Goal: Task Accomplishment & Management: Use online tool/utility

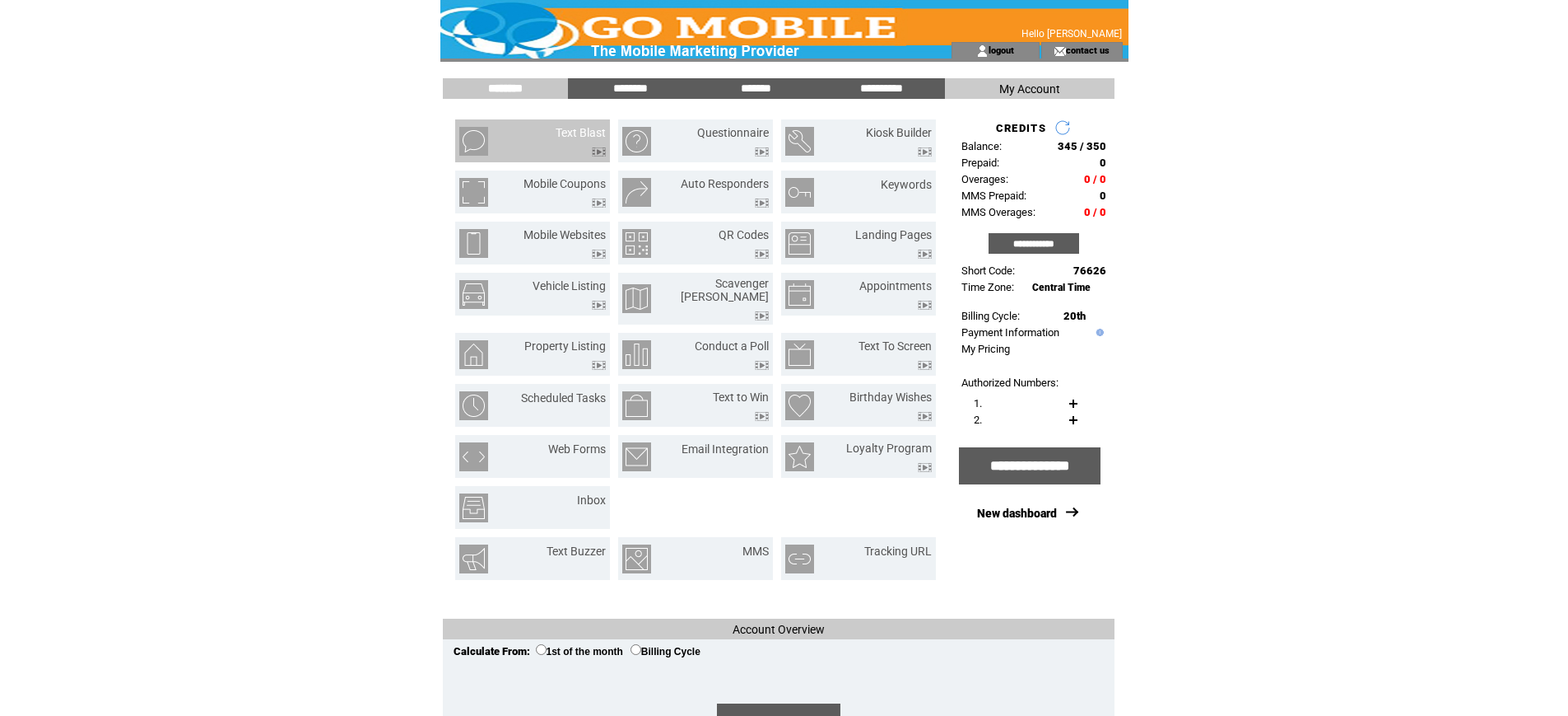
click at [571, 140] on td at bounding box center [581, 148] width 50 height 17
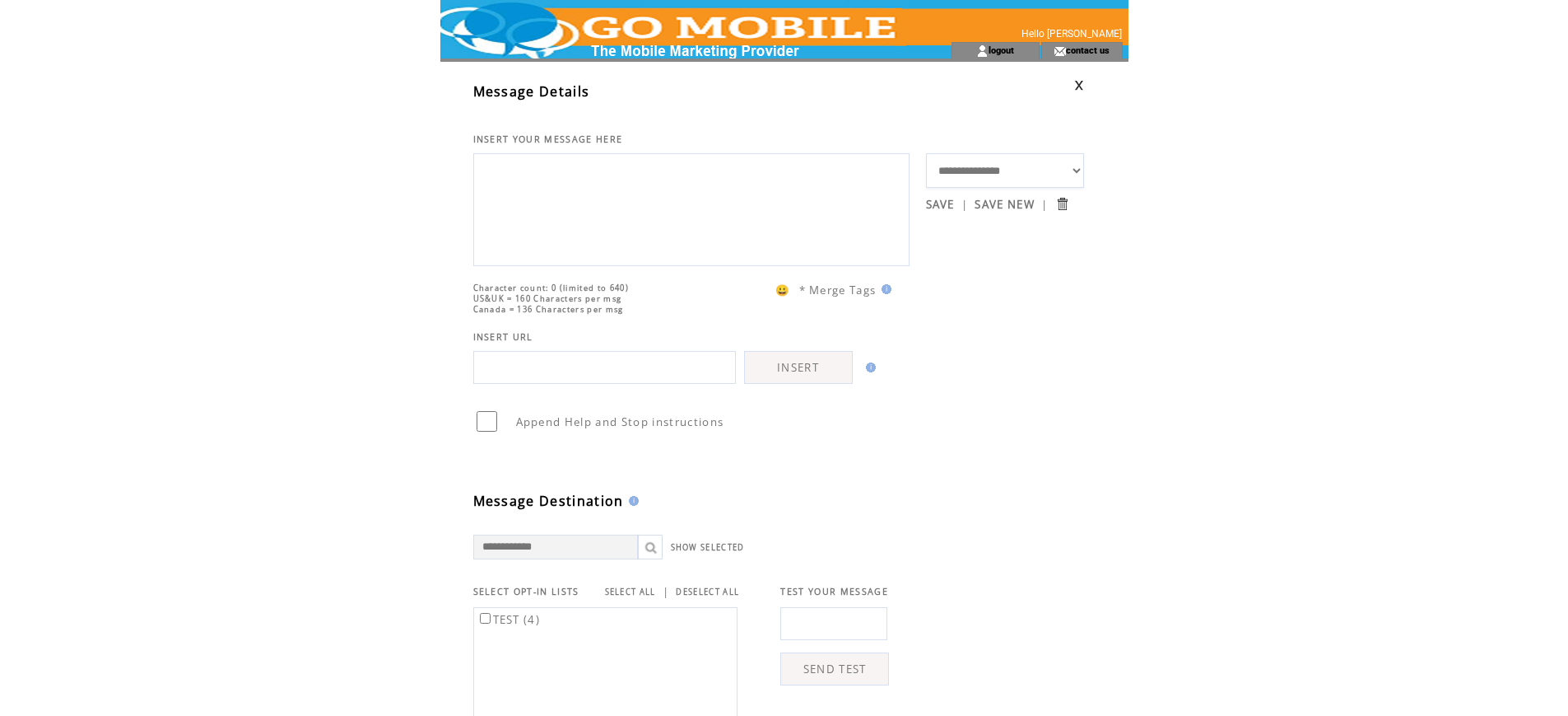
click at [544, 211] on textarea at bounding box center [691, 208] width 418 height 99
type textarea "**********"
click at [639, 384] on input "text" at bounding box center [605, 367] width 263 height 33
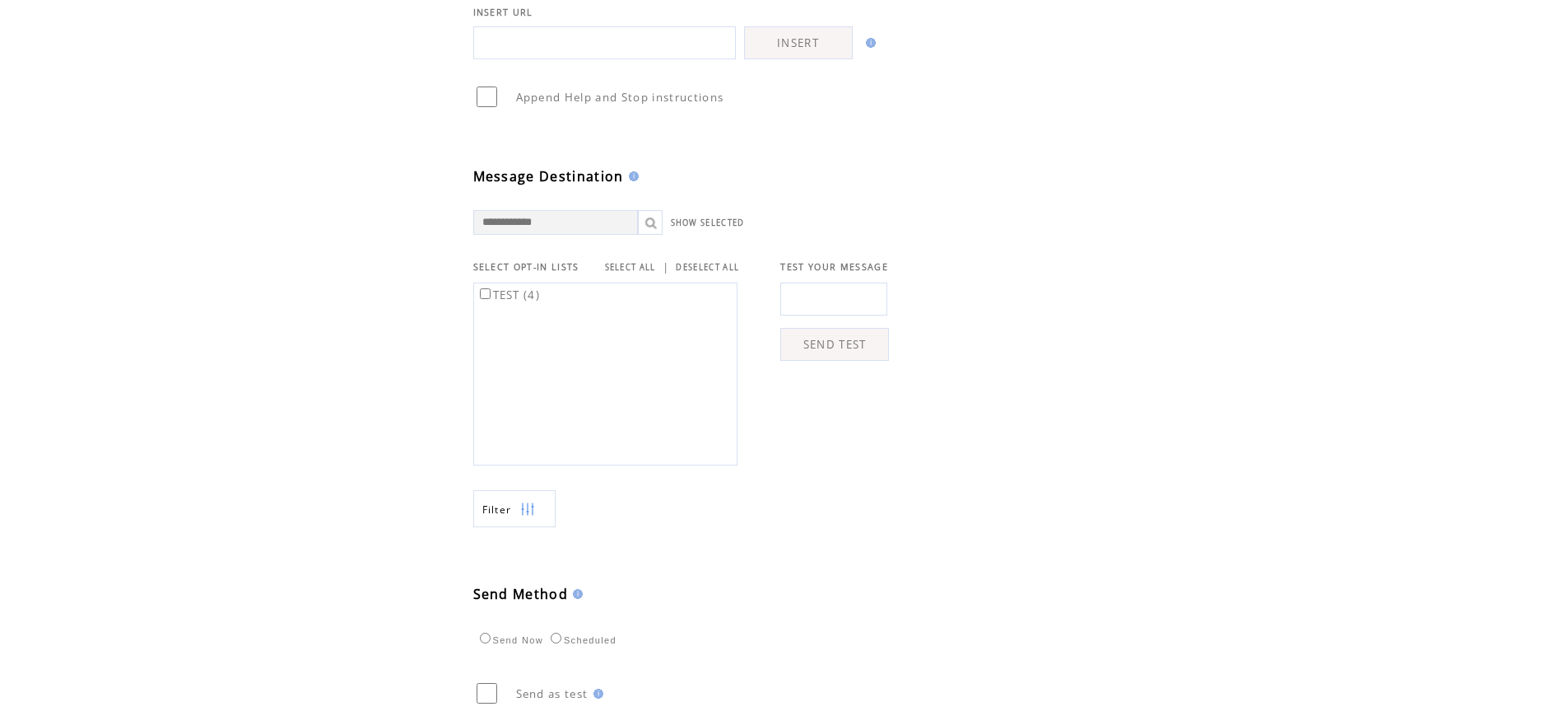
scroll to position [329, 0]
click at [793, 308] on input "text" at bounding box center [833, 294] width 107 height 33
drag, startPoint x: 799, startPoint y: 322, endPoint x: 811, endPoint y: 327, distance: 13.0
click at [800, 310] on input "text" at bounding box center [833, 294] width 107 height 33
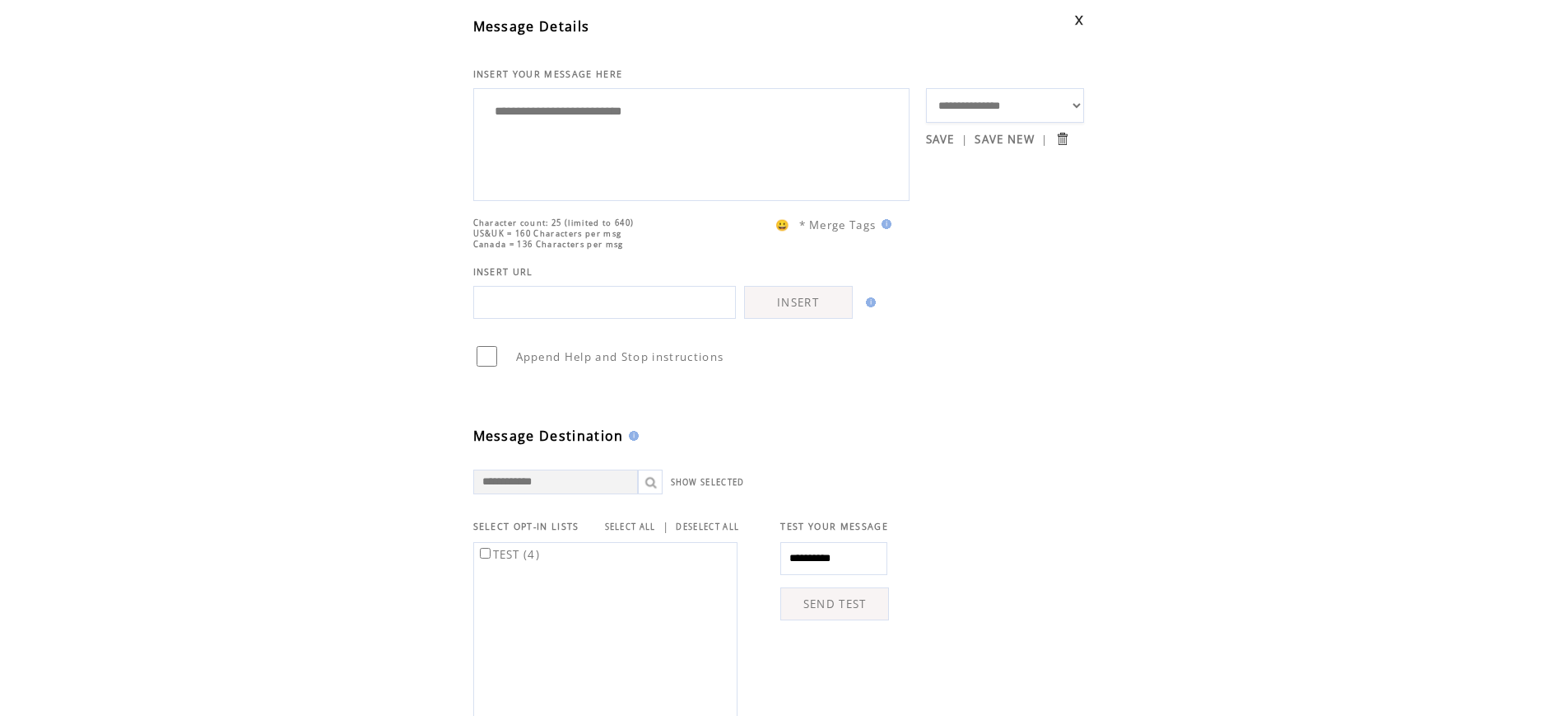
scroll to position [0, 0]
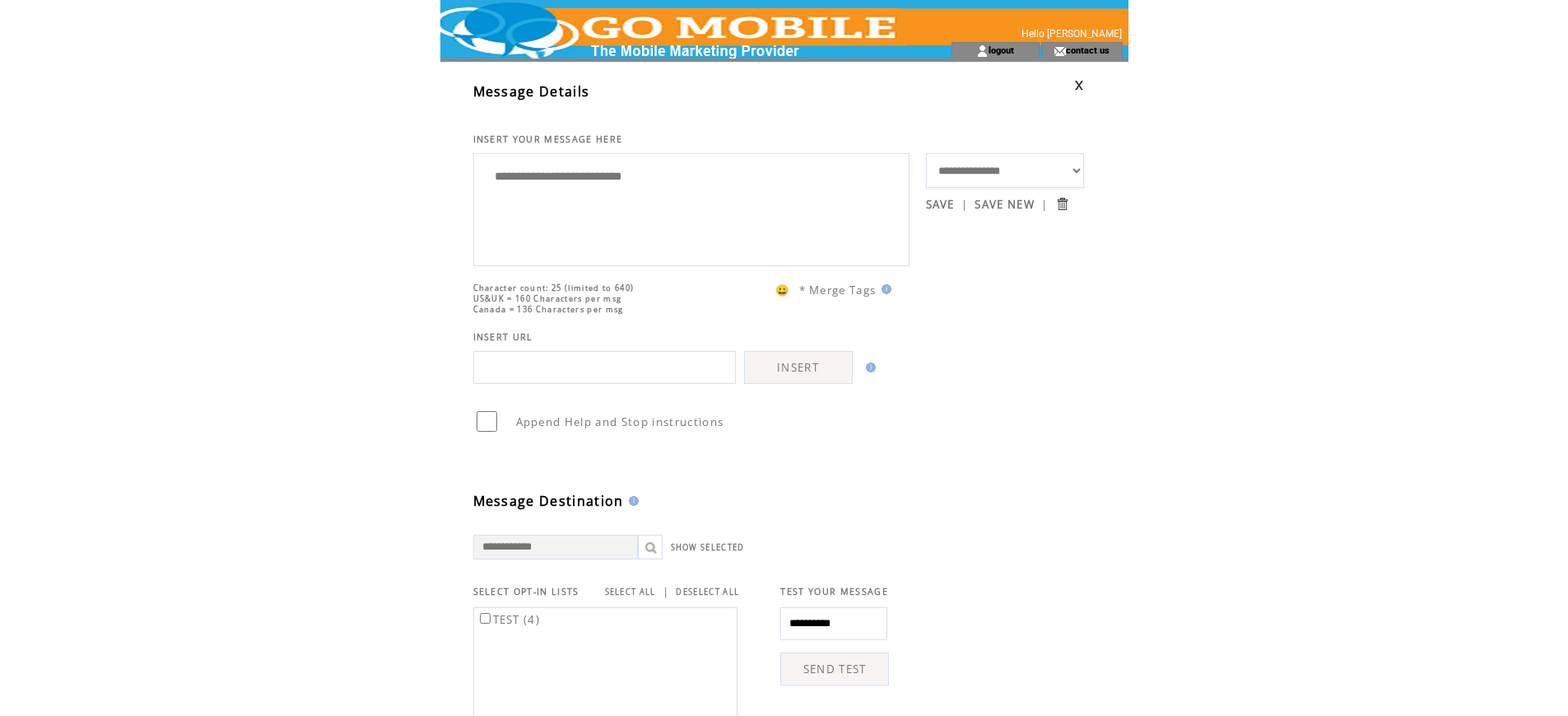
type input "**********"
click at [715, 206] on textarea "**********" at bounding box center [691, 208] width 418 height 99
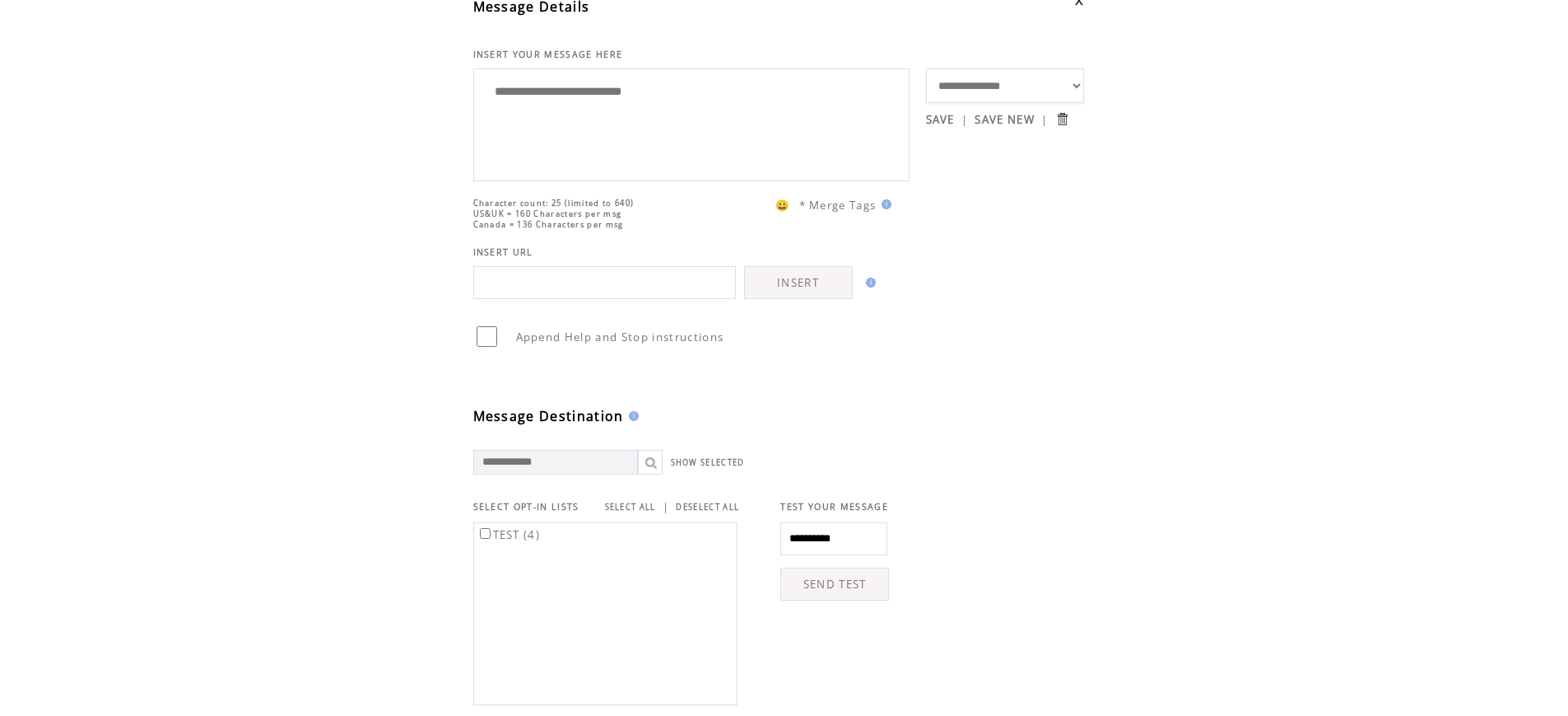
scroll to position [165, 0]
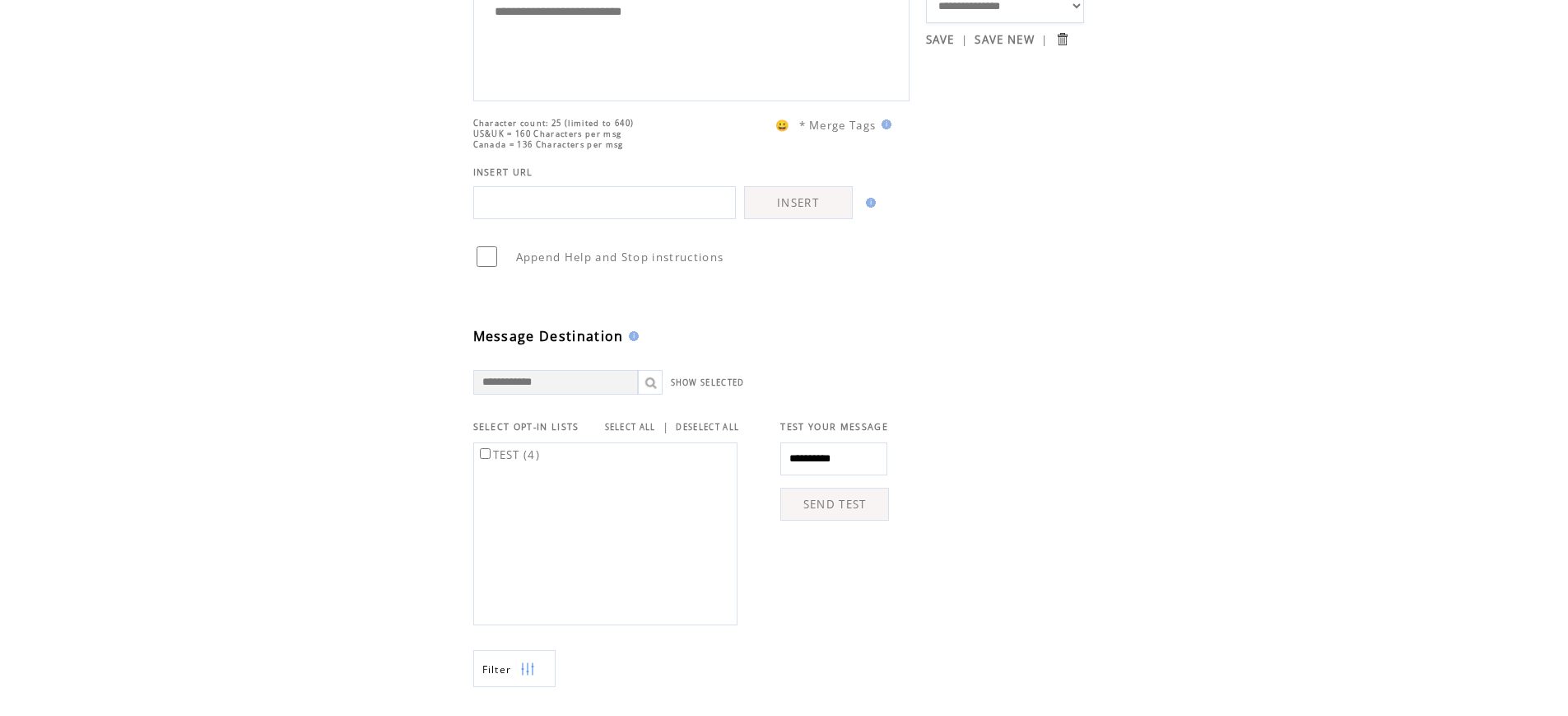
click at [855, 521] on link "SEND TEST" at bounding box center [834, 504] width 109 height 33
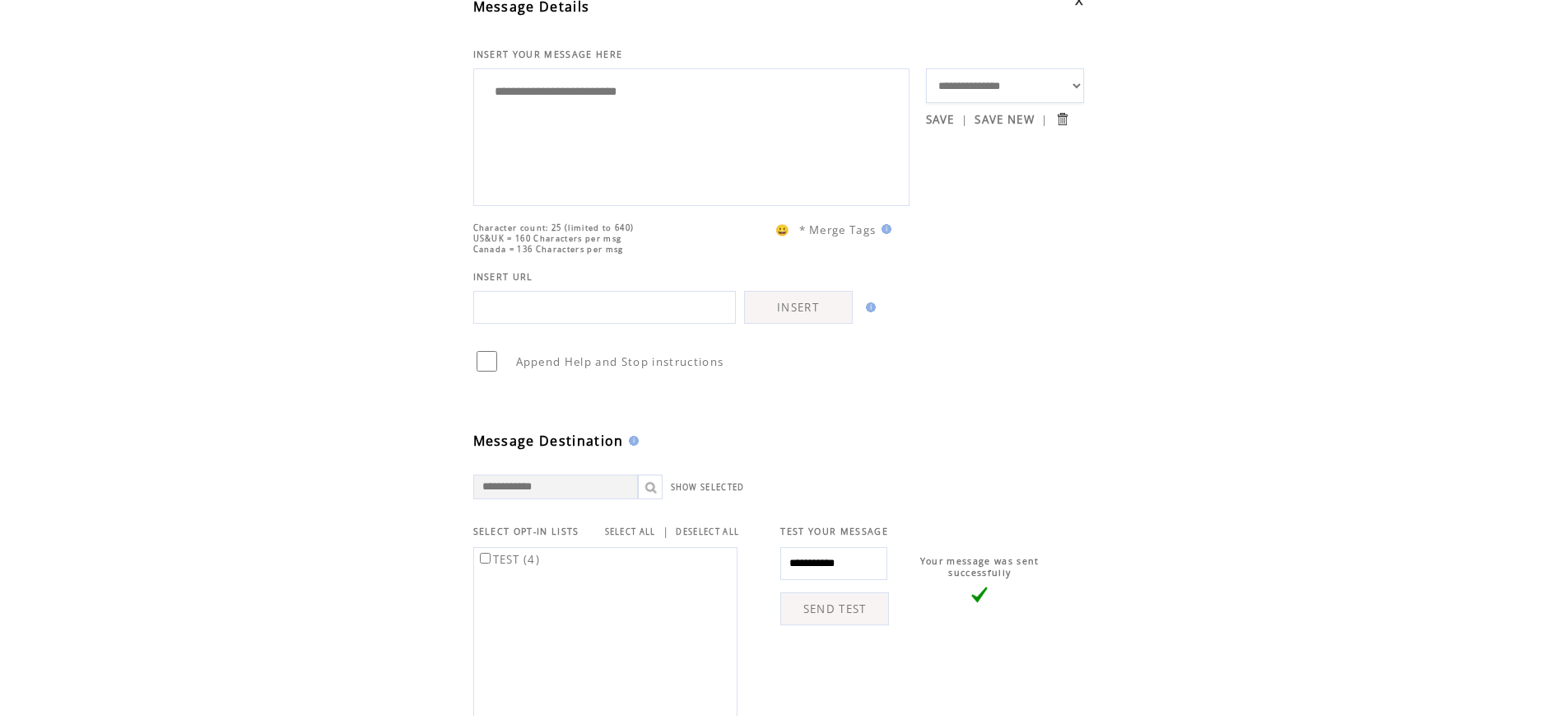
scroll to position [247, 0]
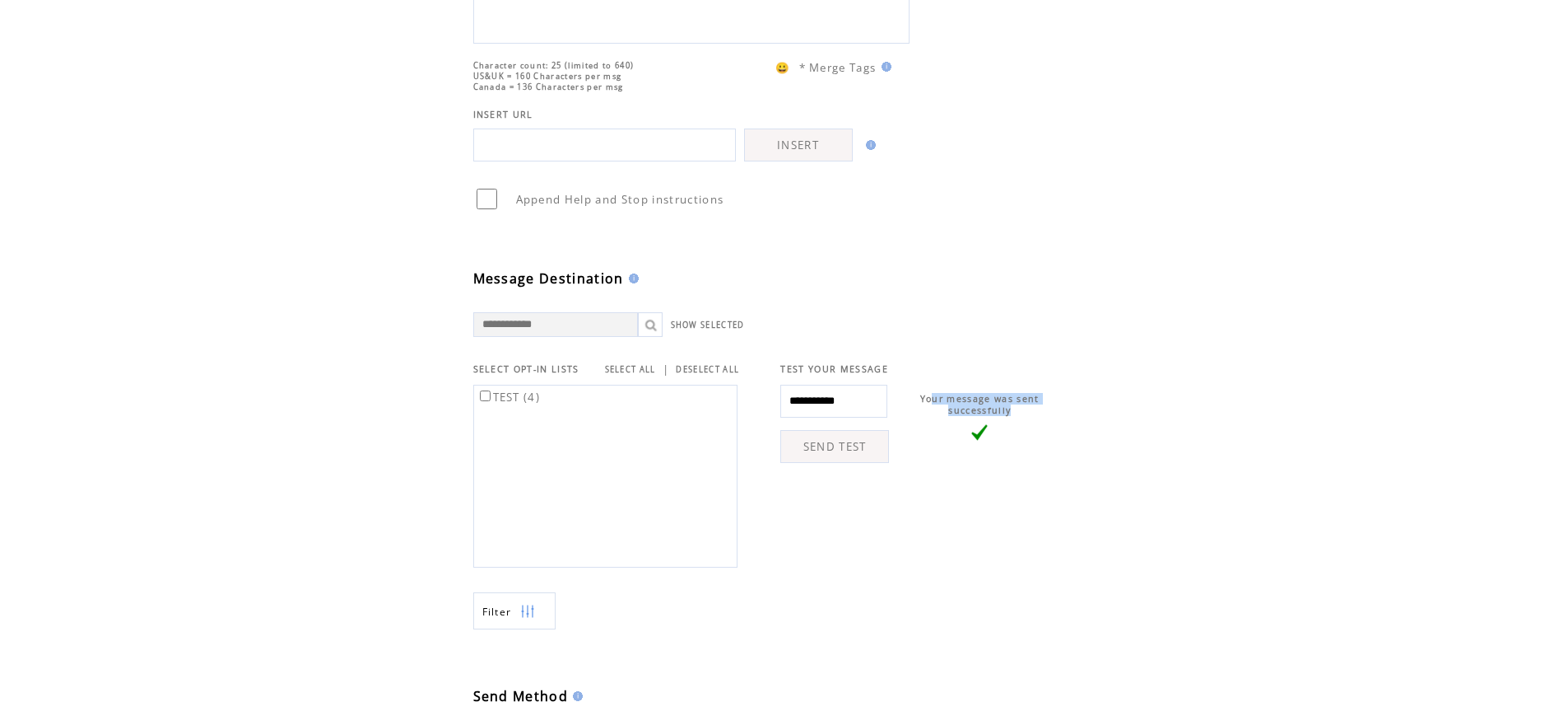
drag, startPoint x: 933, startPoint y: 395, endPoint x: 1013, endPoint y: 483, distance: 118.9
click at [1022, 433] on tbody "Your message was sent successfully" at bounding box center [979, 416] width 148 height 48
click at [1013, 485] on td "Your message was sent successfully" at bounding box center [971, 471] width 165 height 191
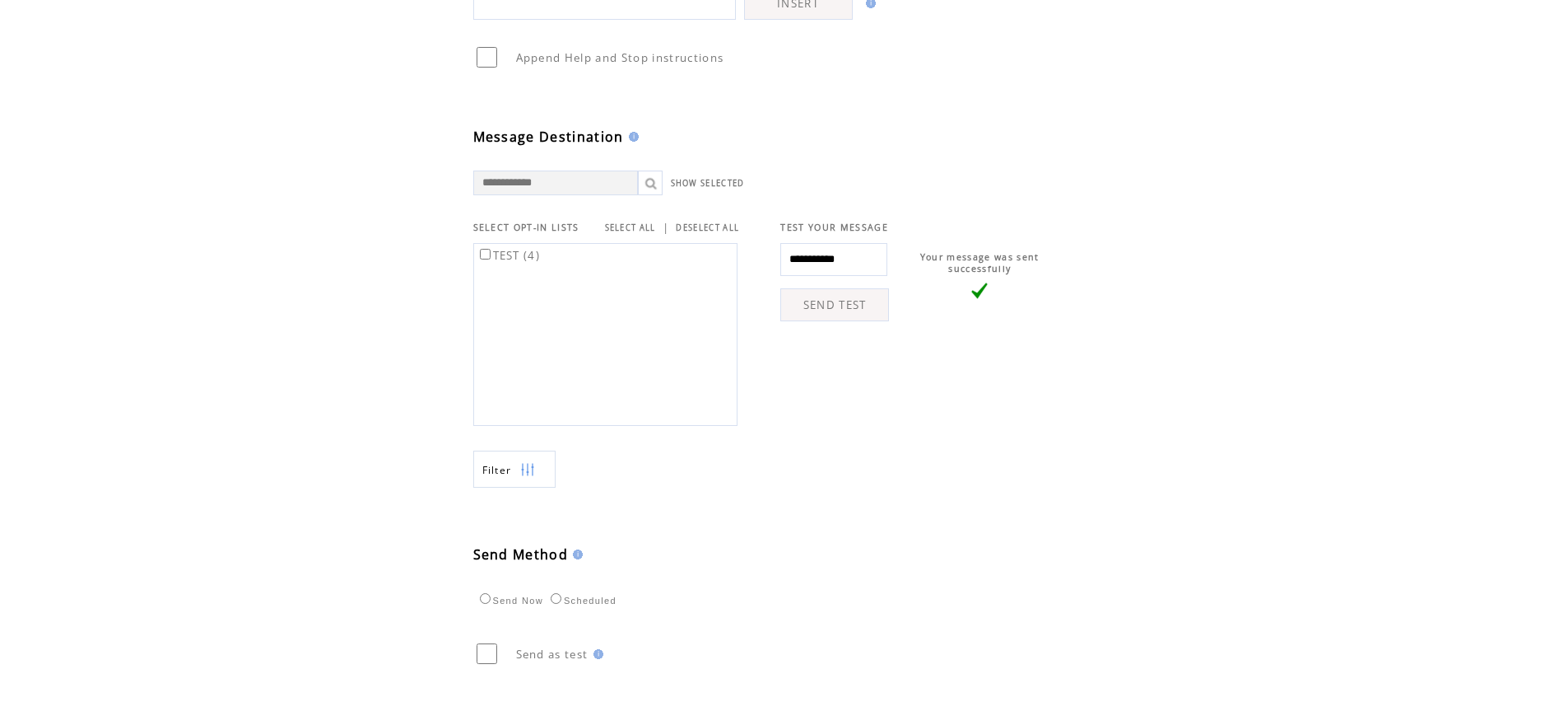
scroll to position [0, 0]
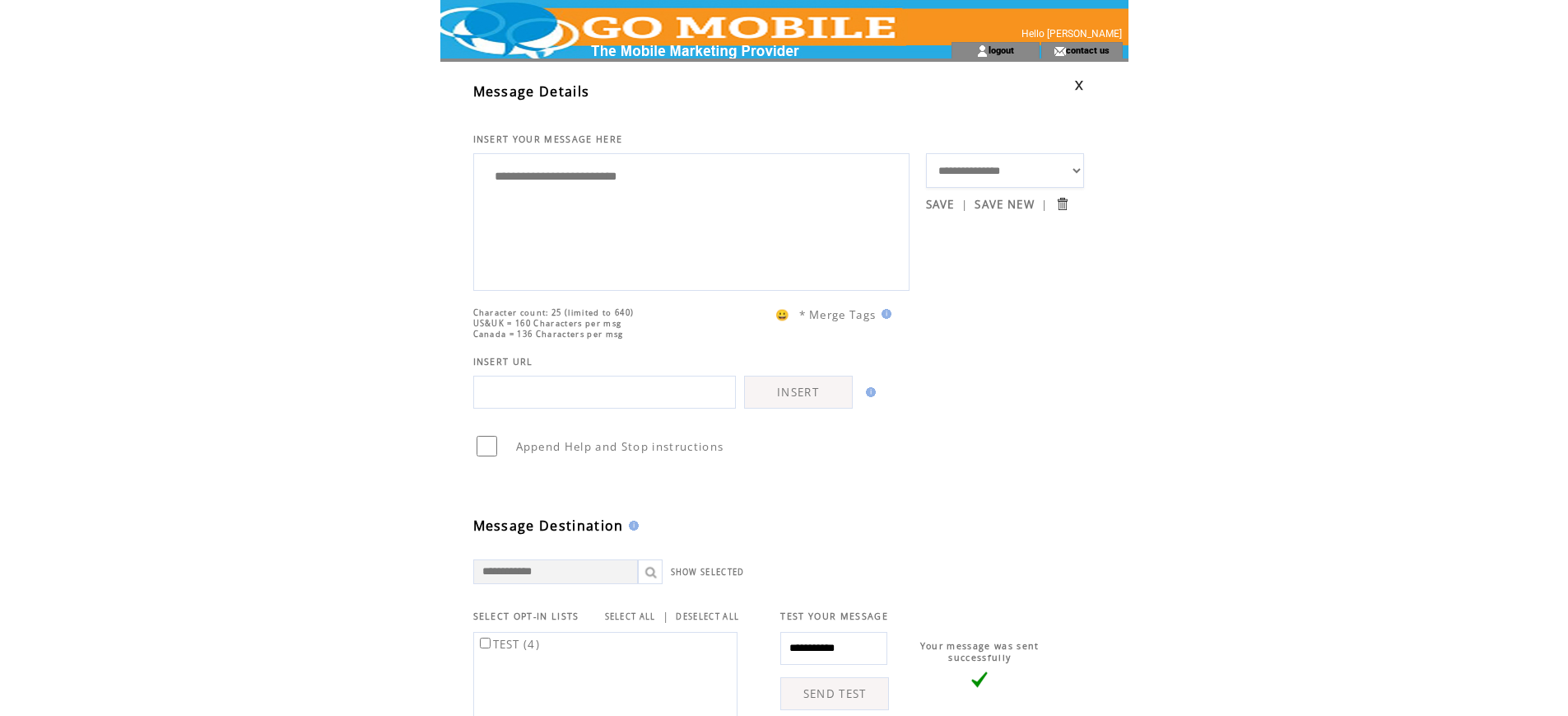
drag, startPoint x: 601, startPoint y: 182, endPoint x: 414, endPoint y: 179, distance: 187.0
click at [414, 179] on html "**********" at bounding box center [784, 358] width 1568 height 716
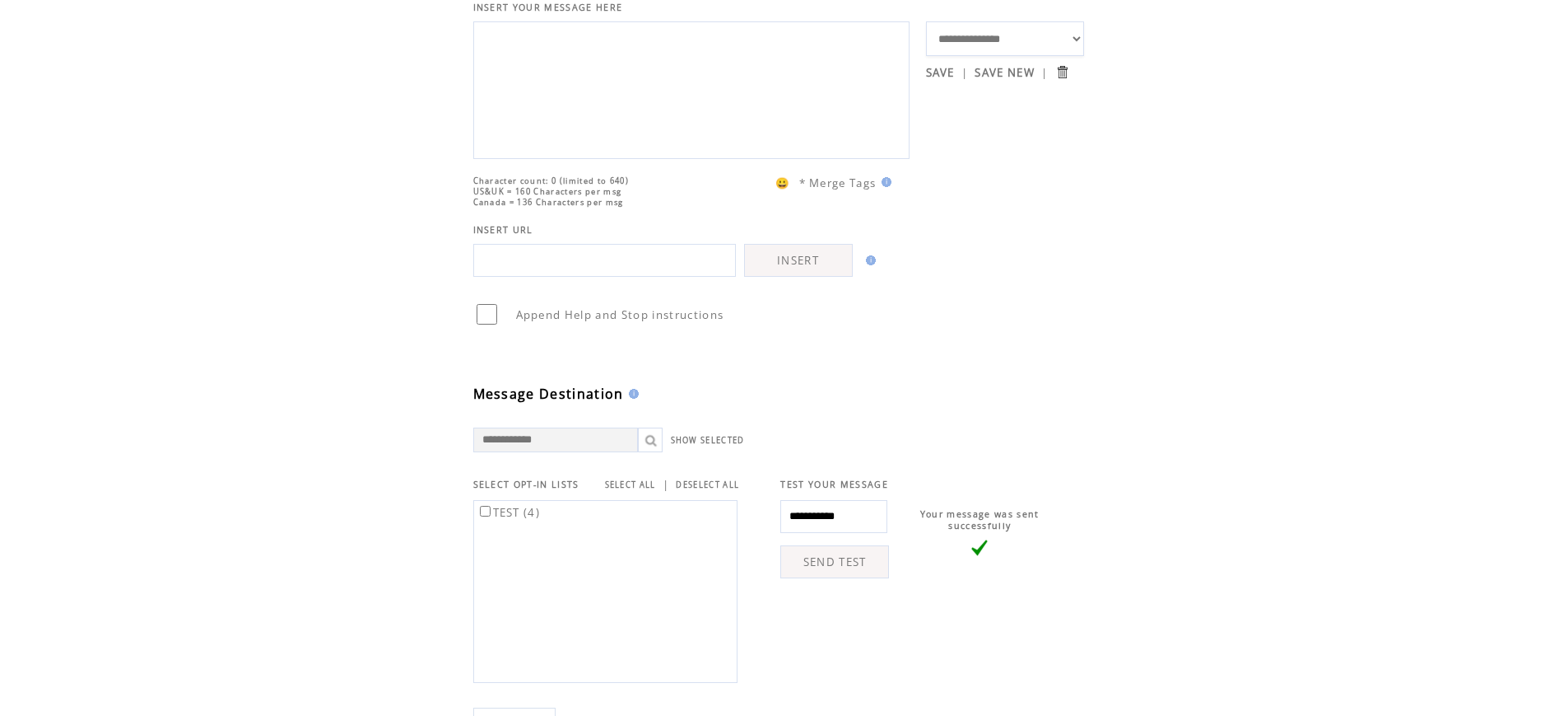
scroll to position [165, 0]
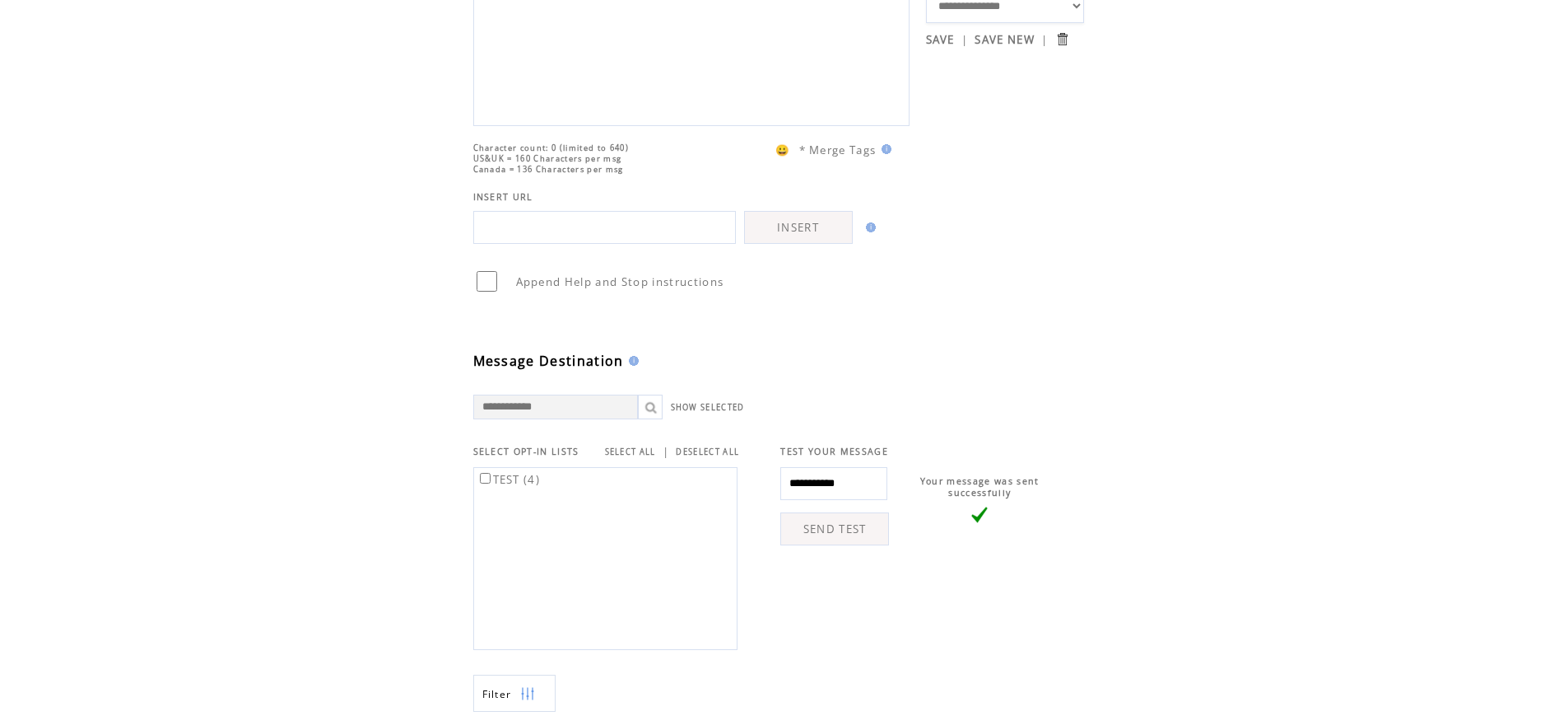
click at [519, 481] on label "TEST (4)" at bounding box center [508, 479] width 64 height 14
click at [527, 482] on label "TEST (4)" at bounding box center [508, 479] width 64 height 14
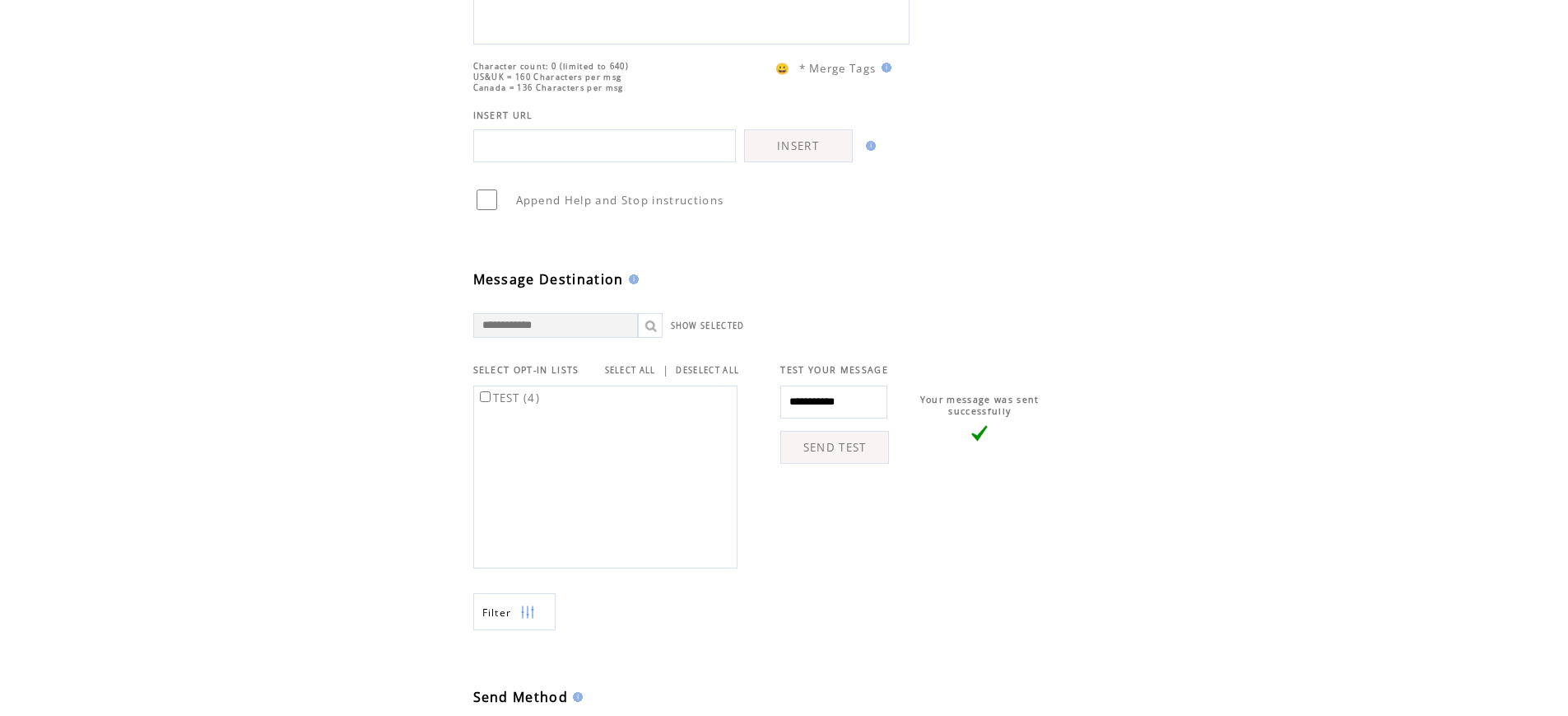
scroll to position [412, 0]
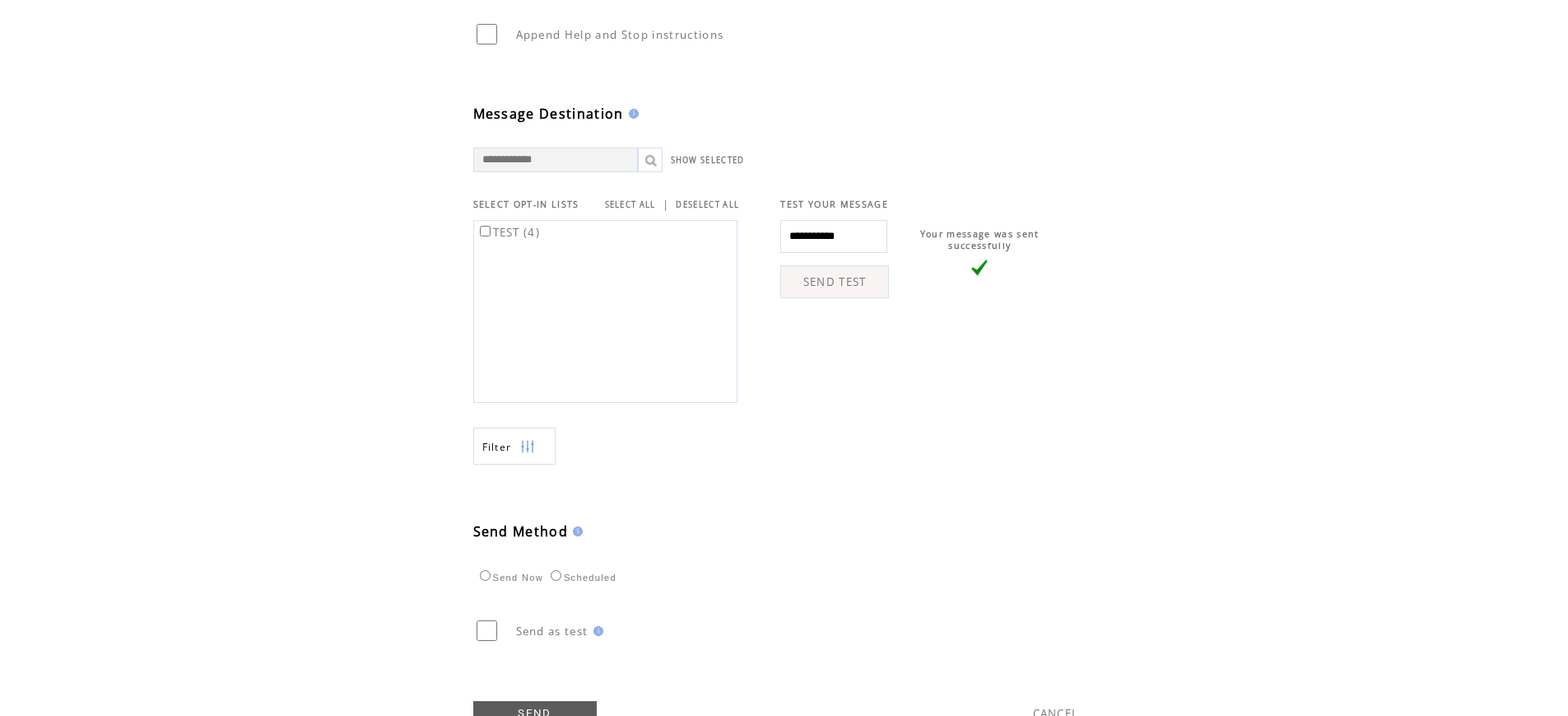
click at [525, 452] on img at bounding box center [528, 446] width 14 height 37
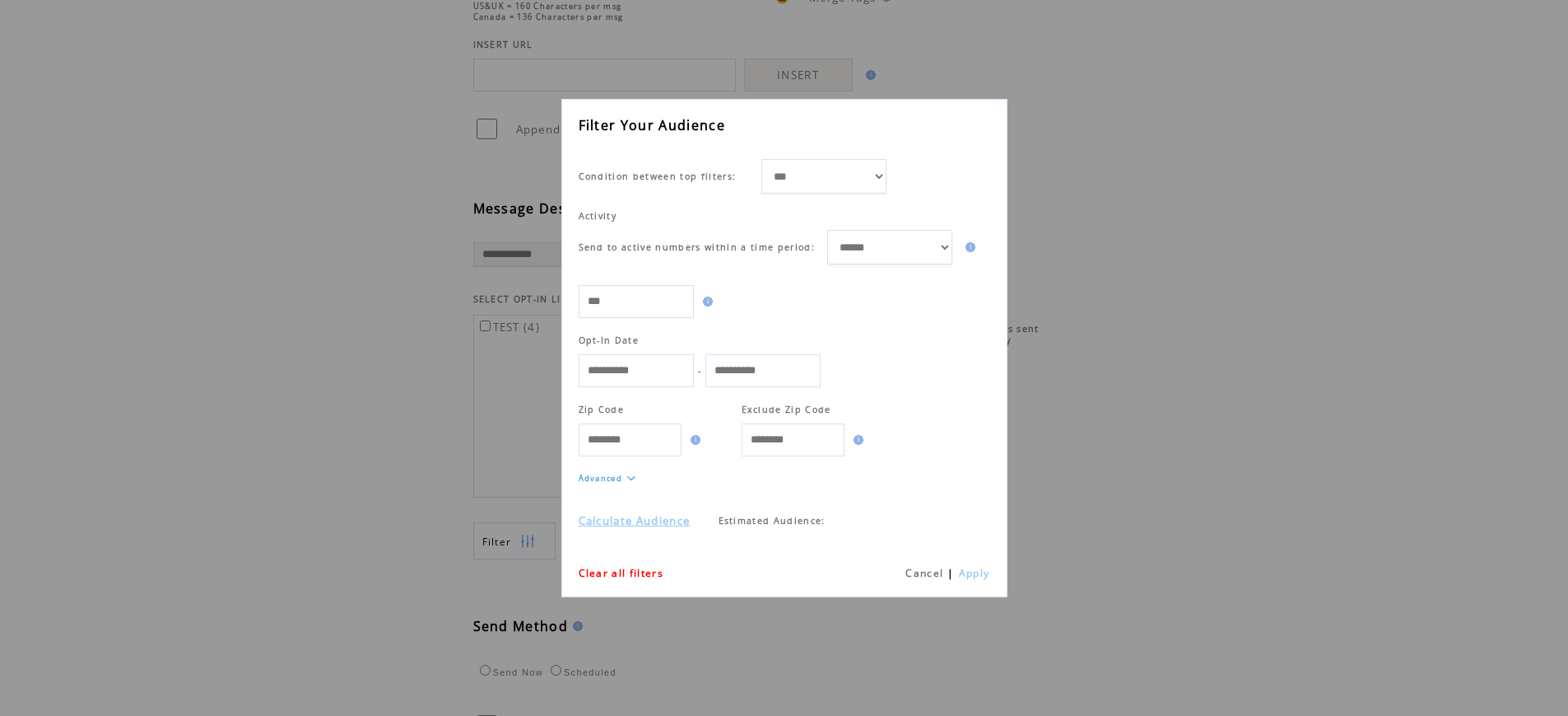
scroll to position [413, 0]
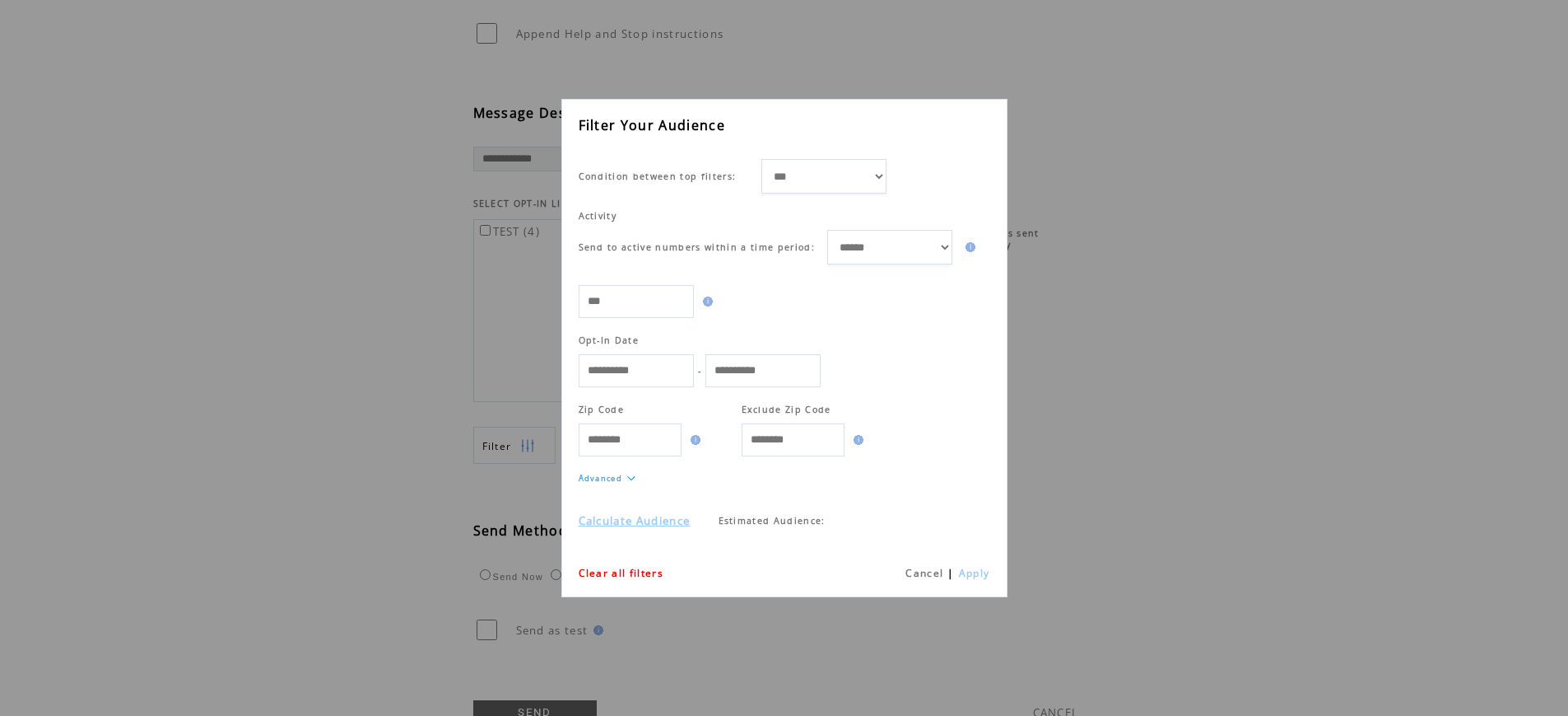
click at [933, 572] on link "Cancel" at bounding box center [924, 573] width 38 height 14
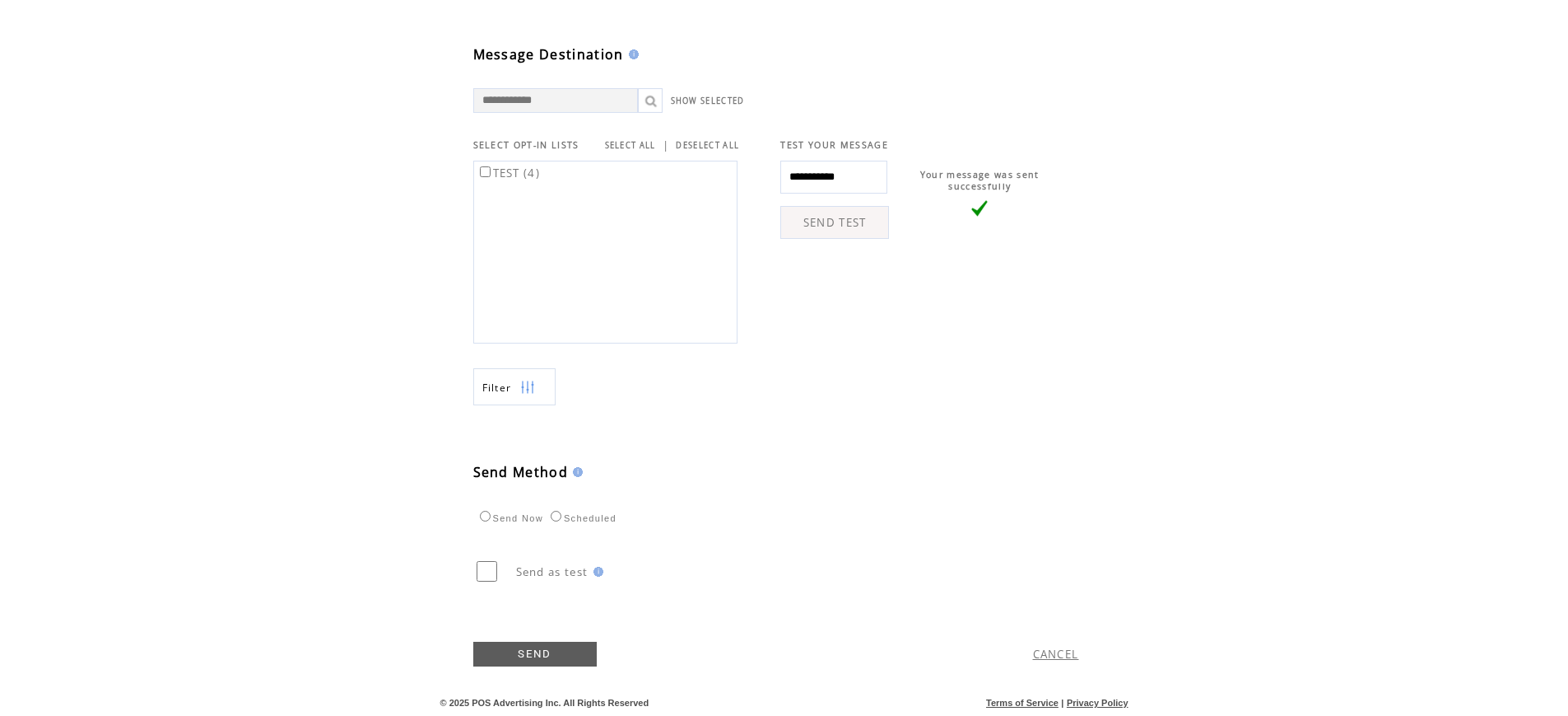
scroll to position [0, 0]
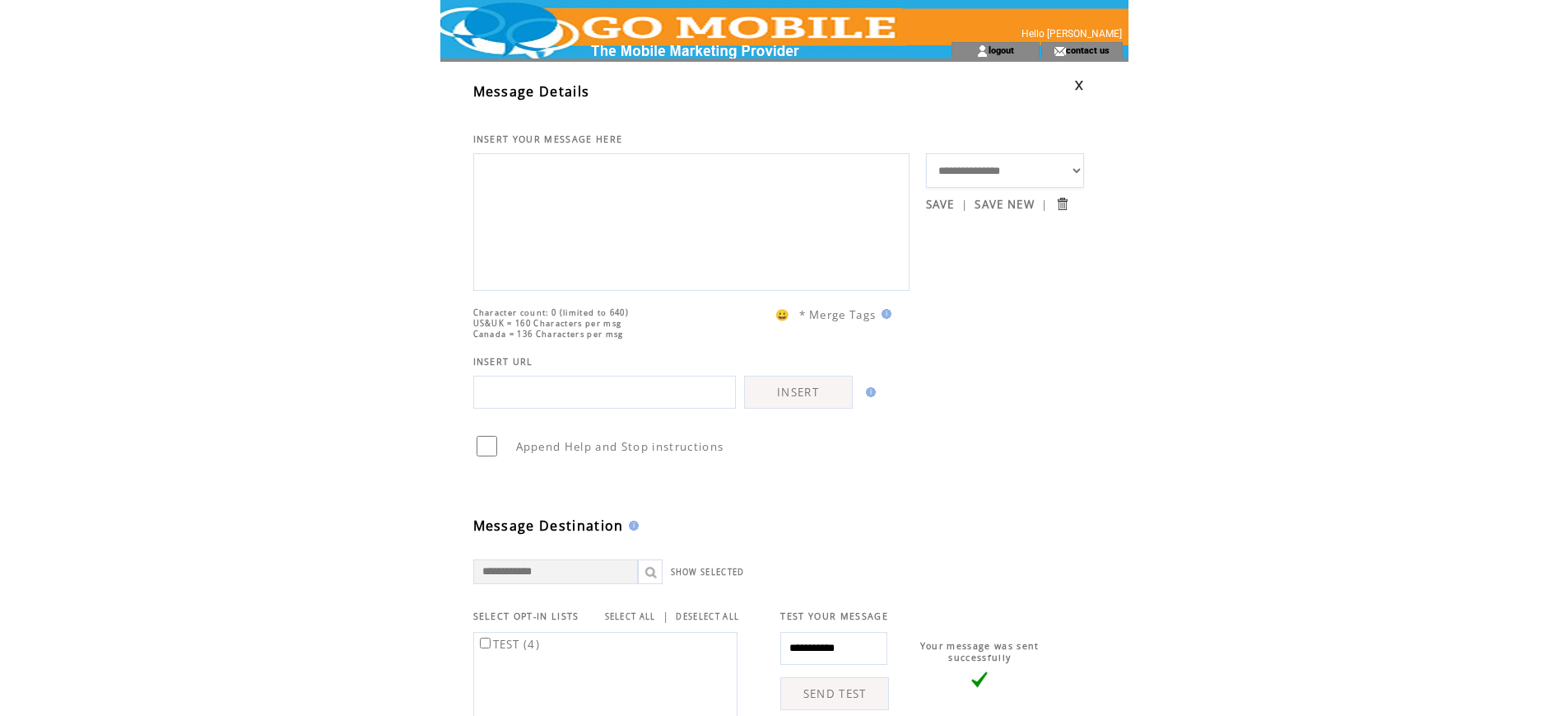
click at [643, 17] on td at bounding box center [666, 21] width 452 height 42
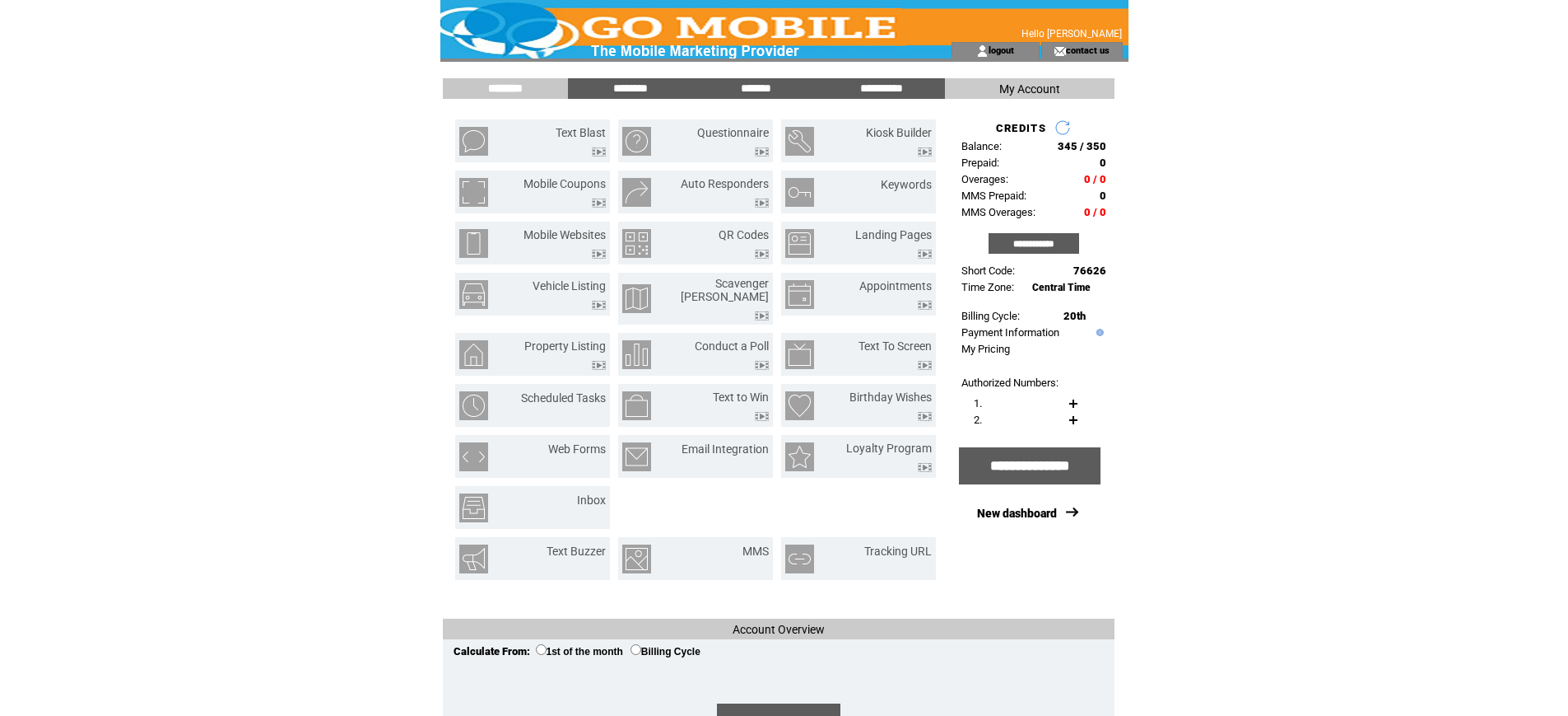
click at [1345, 272] on html "**********" at bounding box center [784, 358] width 1568 height 716
